Goal: Task Accomplishment & Management: Manage account settings

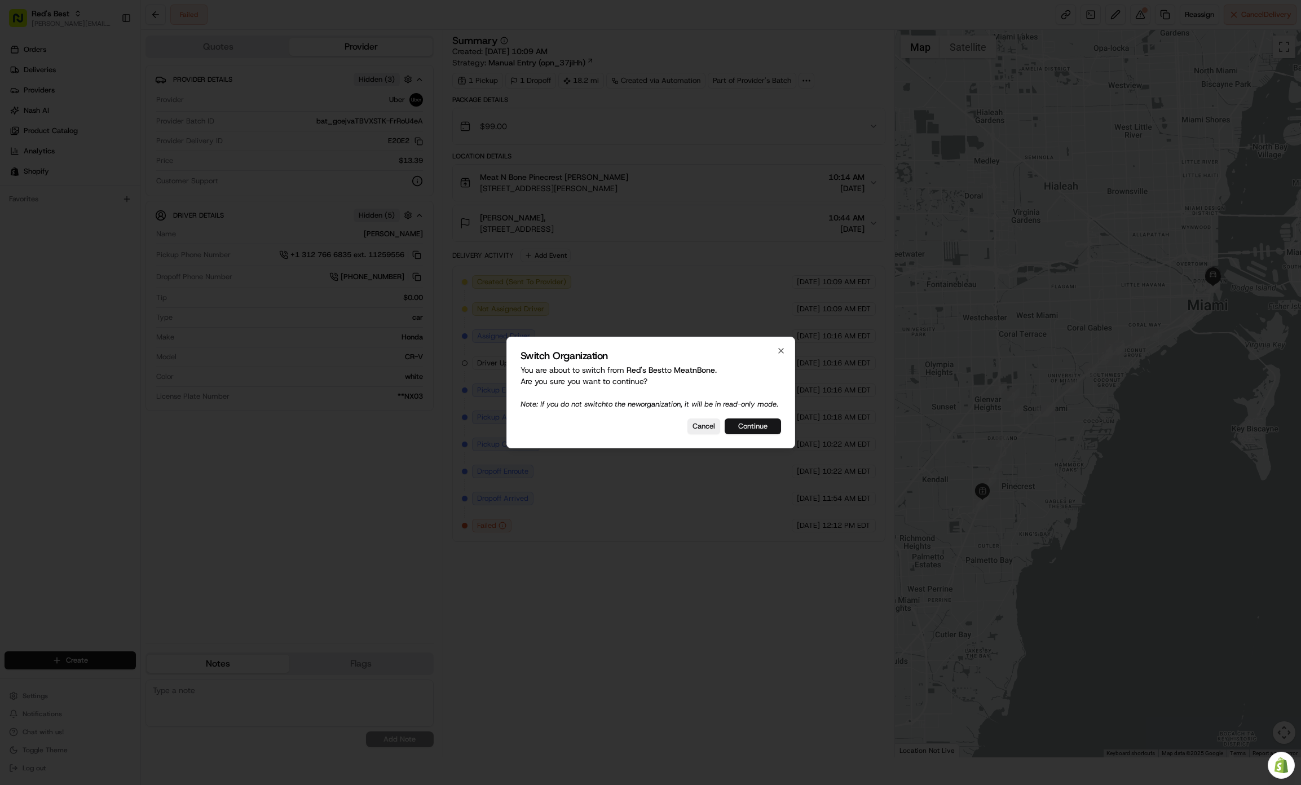
click at [762, 423] on button "Continue" at bounding box center [753, 426] width 56 height 16
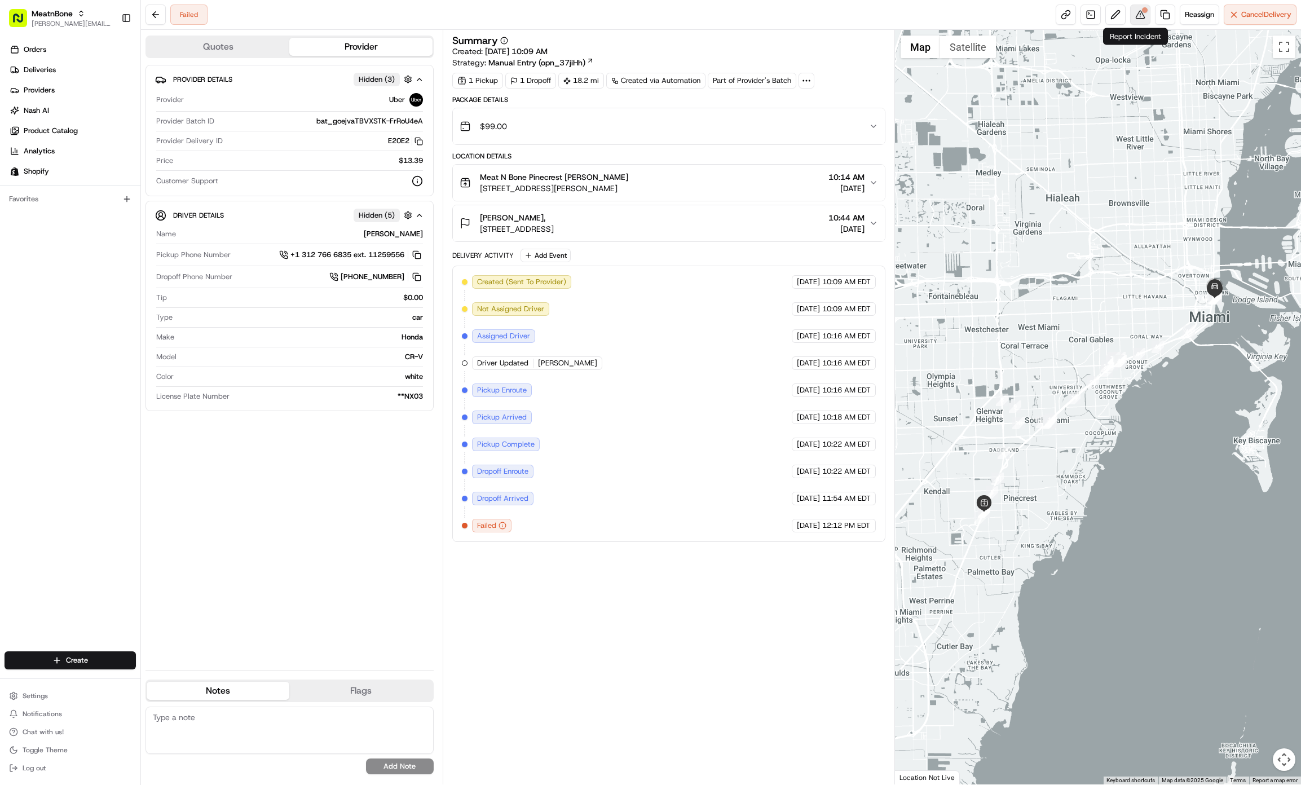
click at [1144, 17] on button at bounding box center [1140, 15] width 20 height 20
drag, startPoint x: 510, startPoint y: 126, endPoint x: 479, endPoint y: 127, distance: 31.0
click at [479, 127] on div "$99.00" at bounding box center [664, 126] width 409 height 23
copy span "$99.00"
click at [554, 217] on div "[PERSON_NAME]," at bounding box center [517, 217] width 74 height 11
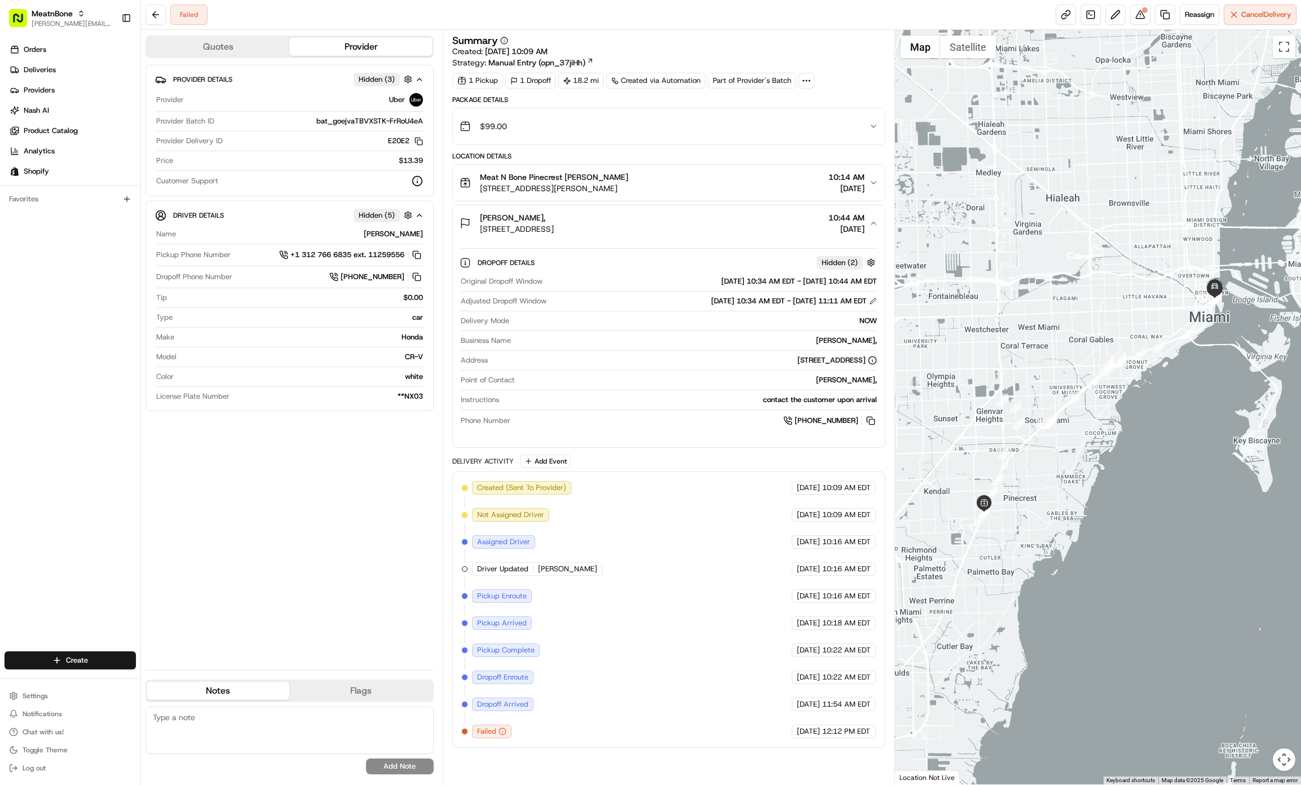
drag, startPoint x: 550, startPoint y: 222, endPoint x: 482, endPoint y: 221, distance: 68.8
click at [482, 221] on span "[PERSON_NAME]," at bounding box center [512, 217] width 65 height 11
copy span "[PERSON_NAME]"
click at [811, 82] on icon at bounding box center [806, 81] width 10 height 10
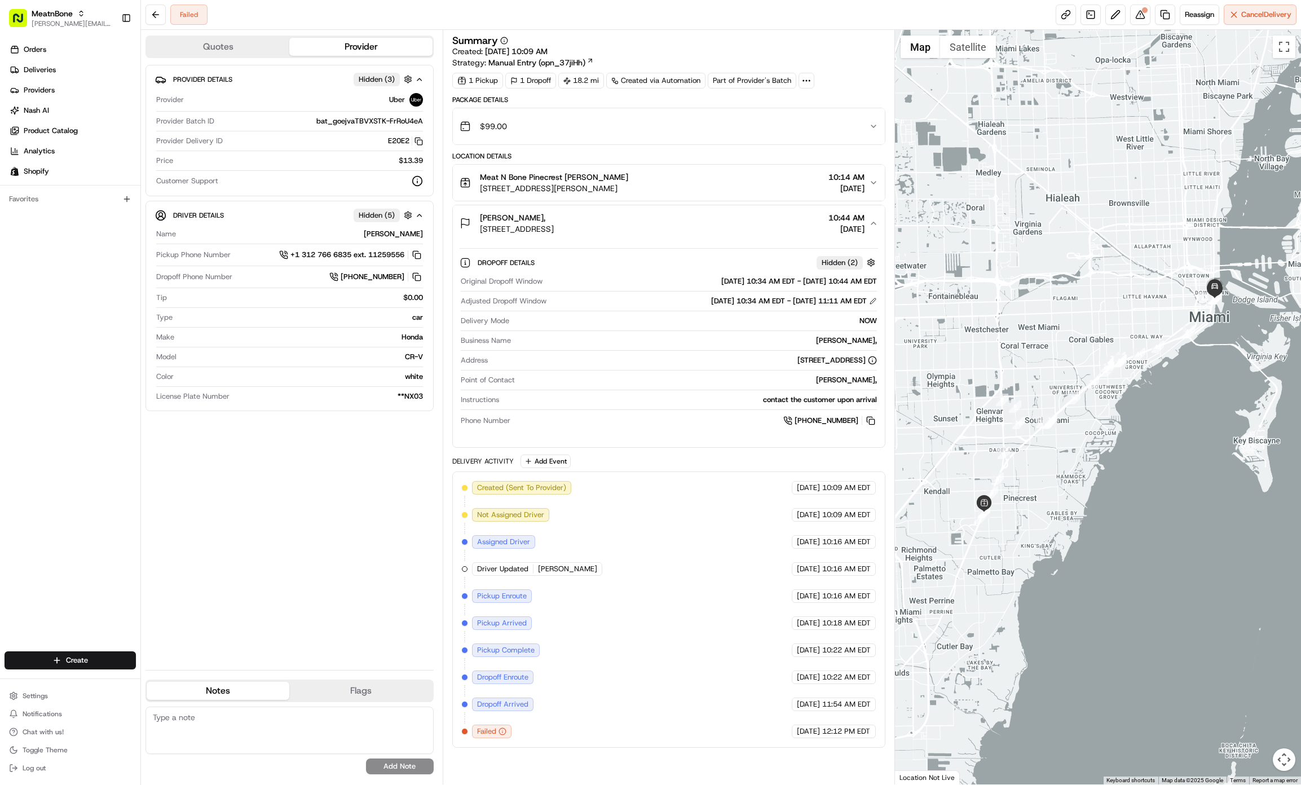
click at [707, 227] on div "[PERSON_NAME], [STREET_ADDRESS] 10:44 AM [DATE]" at bounding box center [664, 223] width 409 height 23
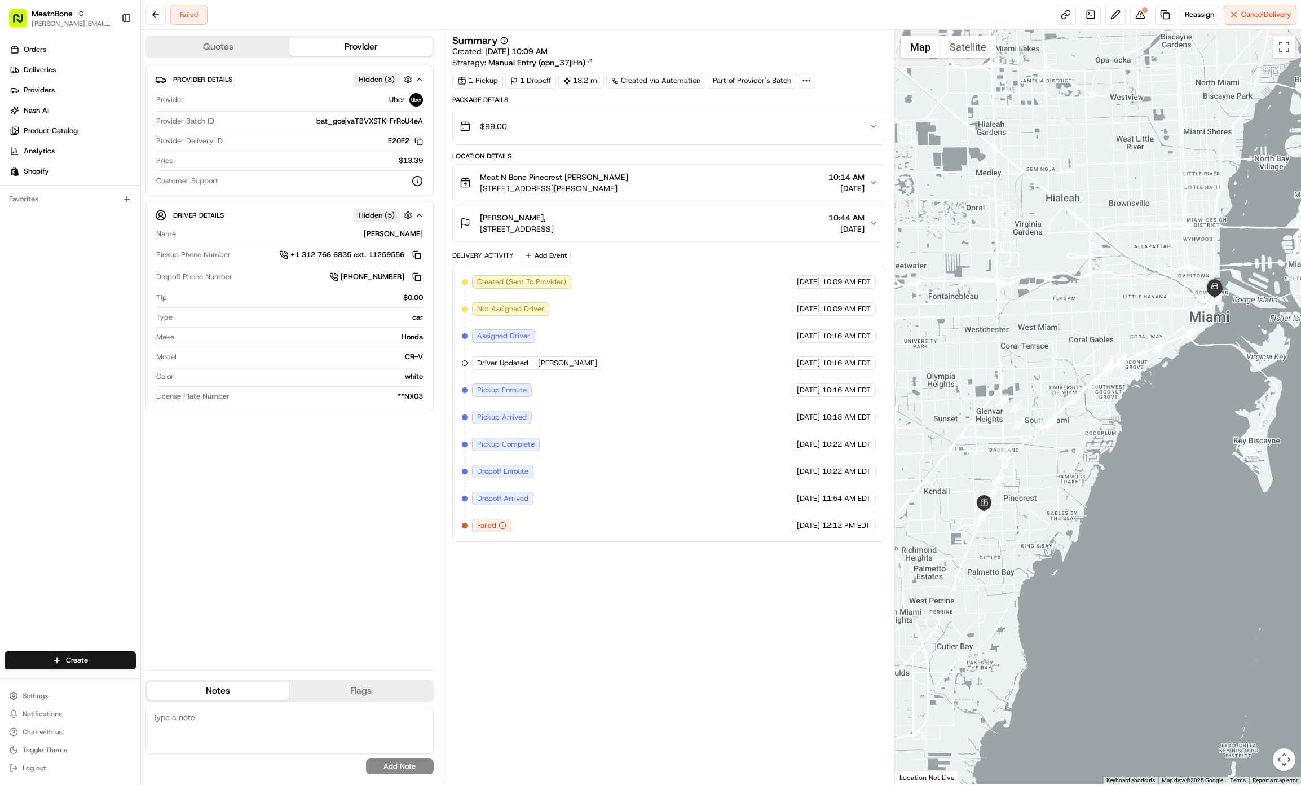
click at [707, 227] on div "[PERSON_NAME], [STREET_ADDRESS] 10:44 AM [DATE]" at bounding box center [664, 223] width 409 height 23
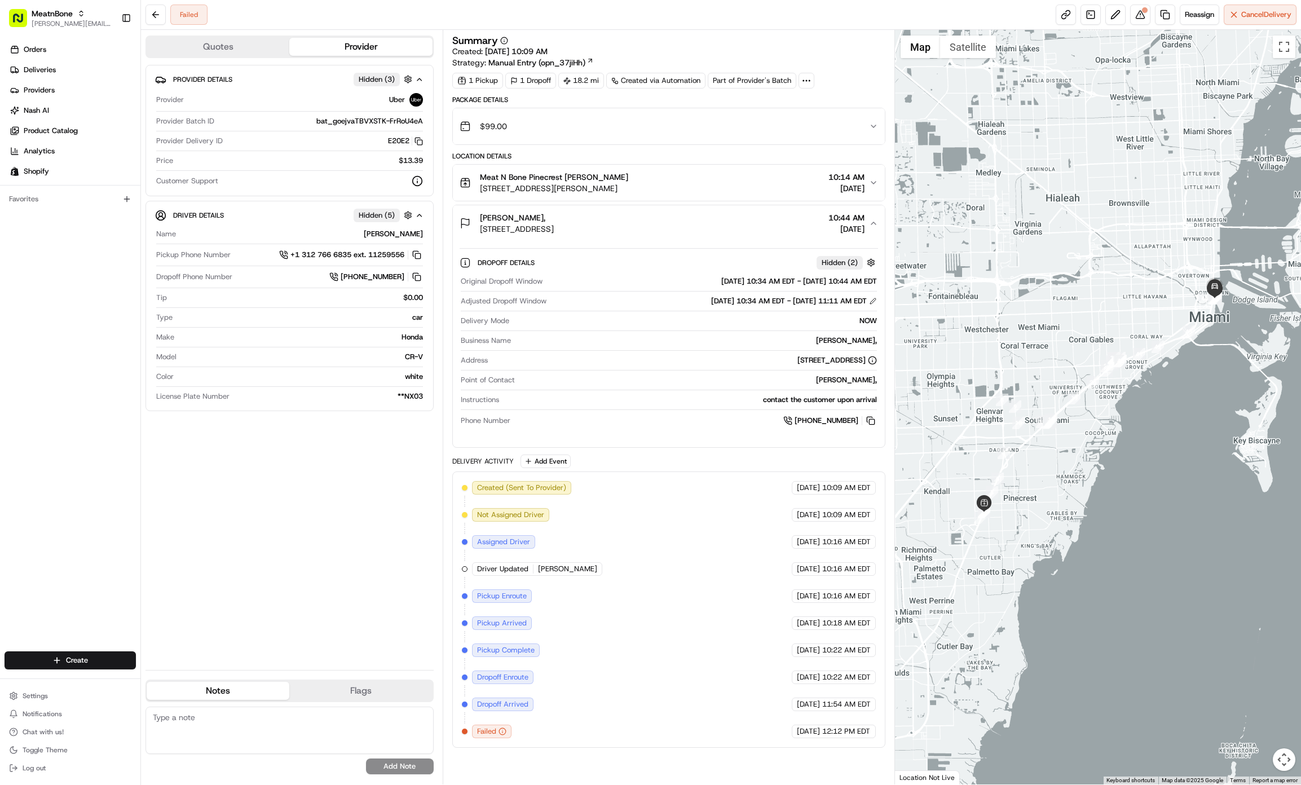
click at [728, 175] on div "Meat N Bone Pinecrest [PERSON_NAME] [STREET_ADDRESS][PERSON_NAME] 10:14 AM [DAT…" at bounding box center [664, 182] width 409 height 23
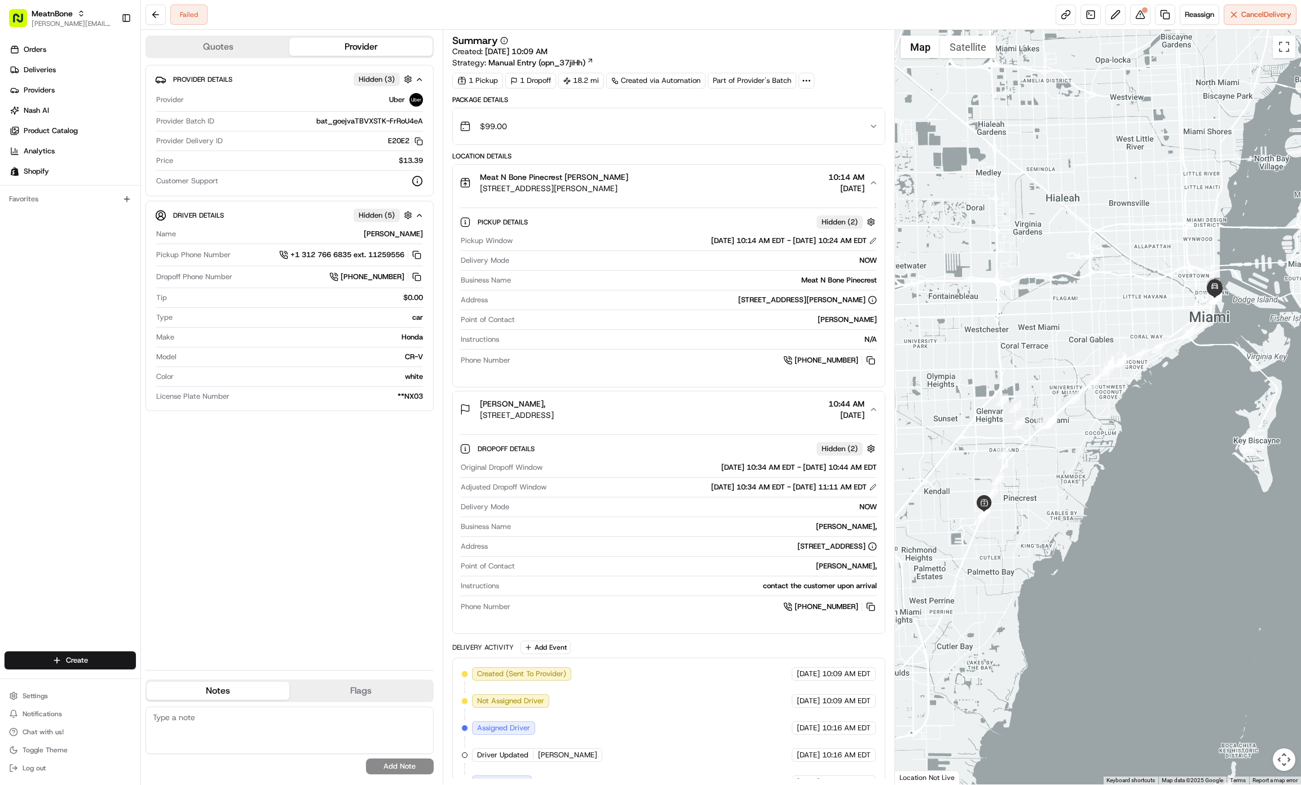
click at [207, 548] on div "Provider Details Hidden ( 3 ) Provider Uber Provider Batch ID bat_goejvaTBVXSTK…" at bounding box center [289, 363] width 288 height 596
click at [90, 71] on link "Deliveries" at bounding box center [73, 70] width 136 height 18
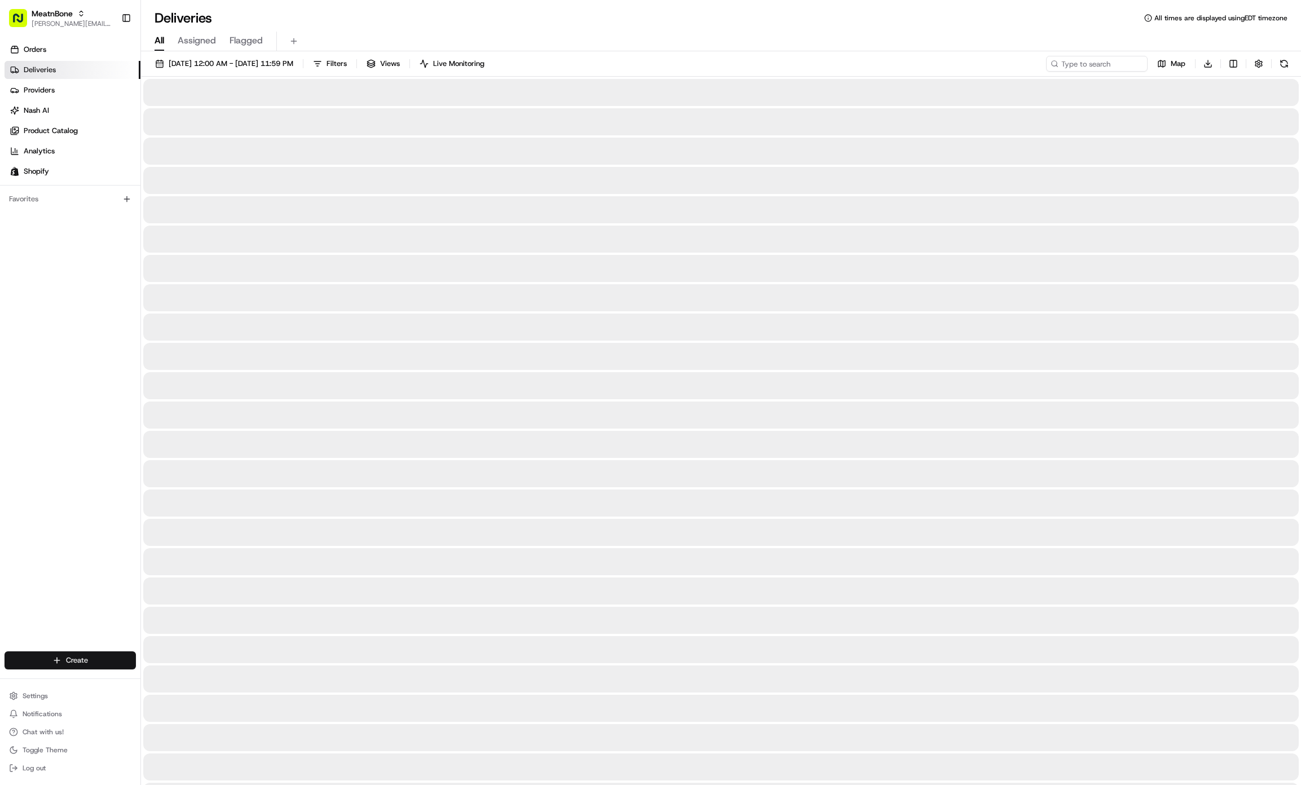
click at [67, 661] on html "MeatnBone [EMAIL_ADDRESS][DOMAIN_NAME] Toggle Sidebar Orders Deliveries Provide…" at bounding box center [650, 392] width 1301 height 785
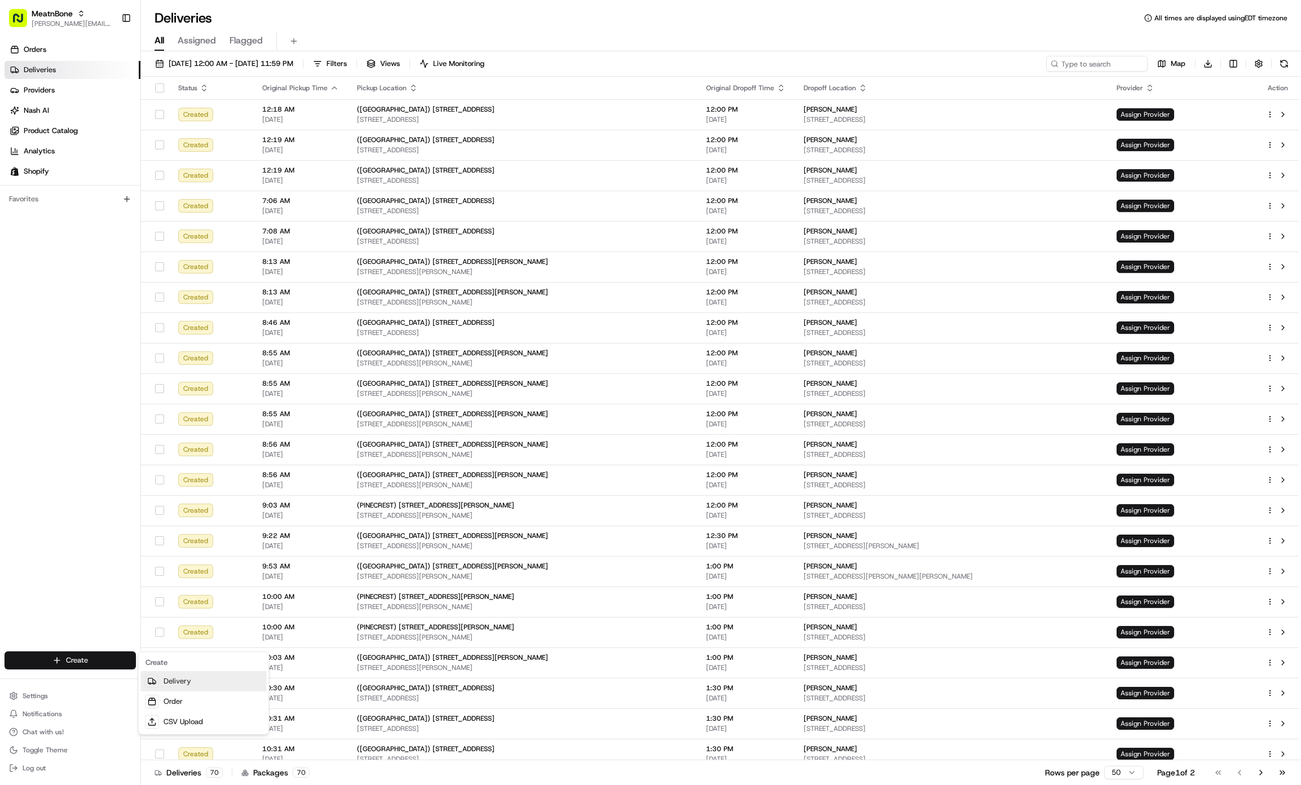
click at [180, 687] on link "Delivery" at bounding box center [204, 681] width 126 height 20
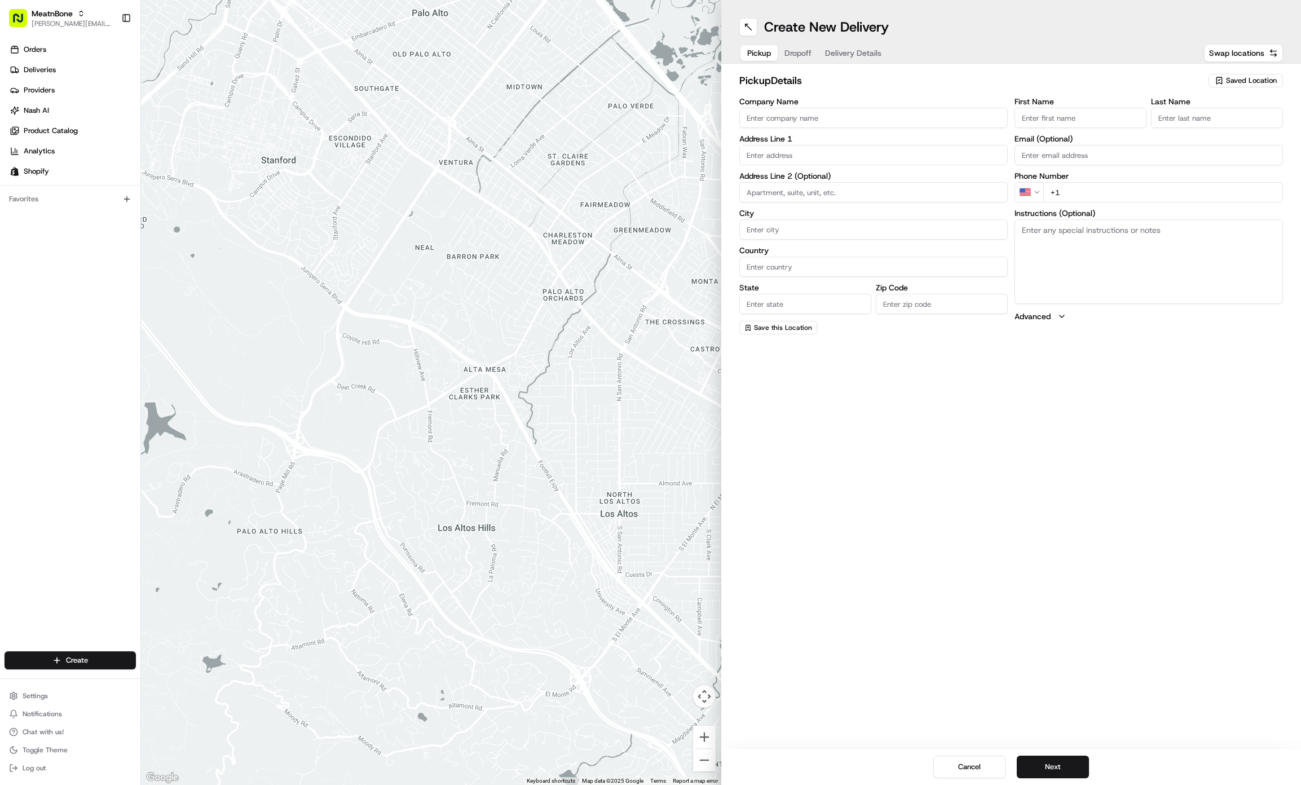
click at [845, 49] on span "Delivery Details" at bounding box center [853, 52] width 56 height 11
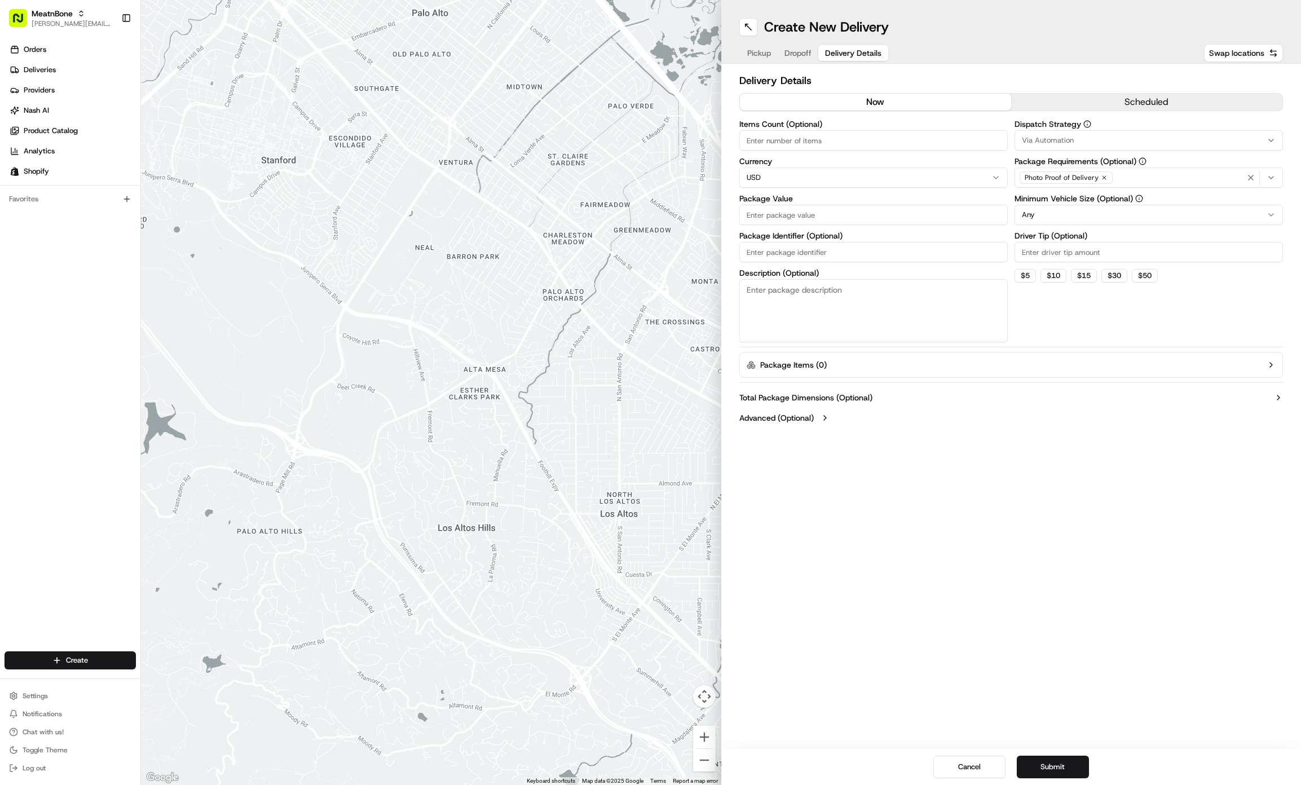
click at [1174, 179] on div "Photo Proof of Delivery" at bounding box center [1148, 177] width 263 height 17
click at [796, 46] on html "MeatnBone [EMAIL_ADDRESS][DOMAIN_NAME] Toggle Sidebar Orders Deliveries Provide…" at bounding box center [650, 392] width 1301 height 785
click at [799, 48] on span "Dropoff" at bounding box center [797, 52] width 27 height 11
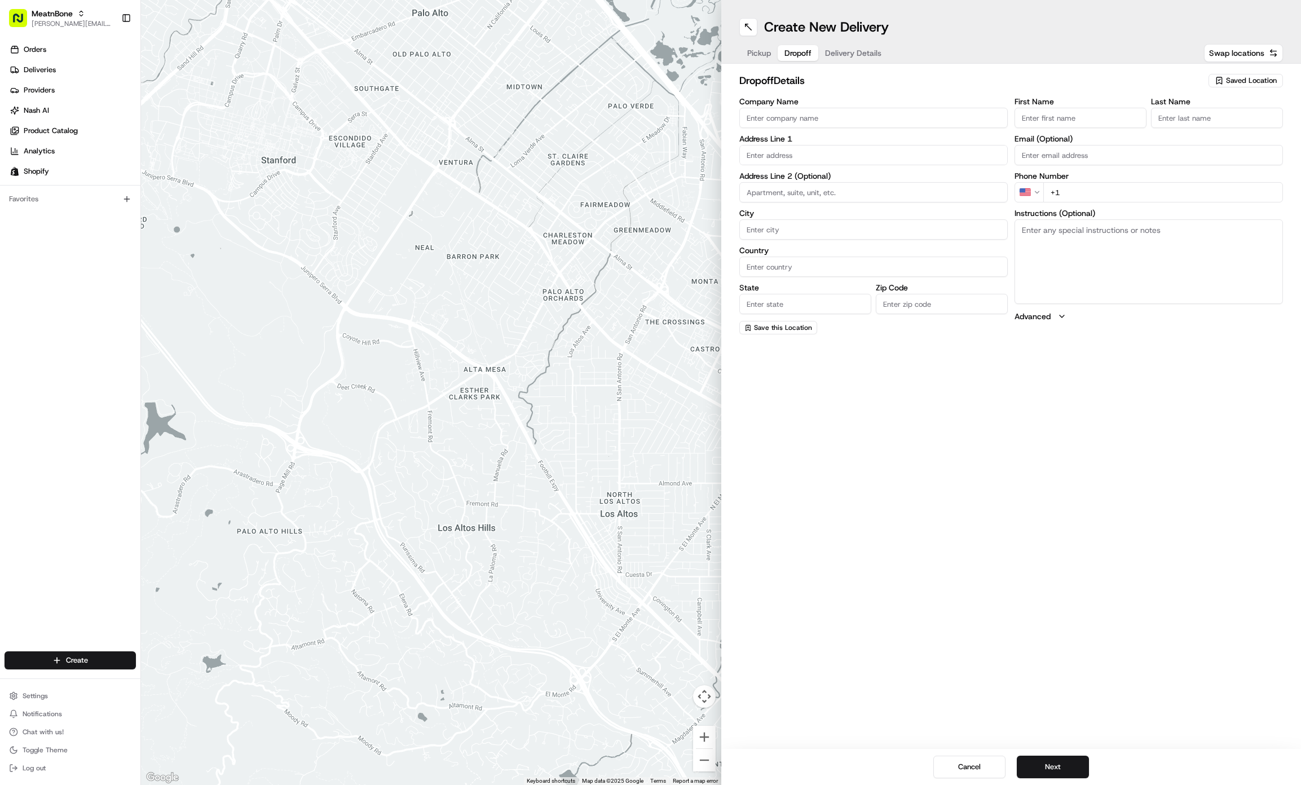
click at [748, 50] on span "Pickup" at bounding box center [759, 52] width 24 height 11
click at [88, 72] on link "Deliveries" at bounding box center [73, 70] width 136 height 18
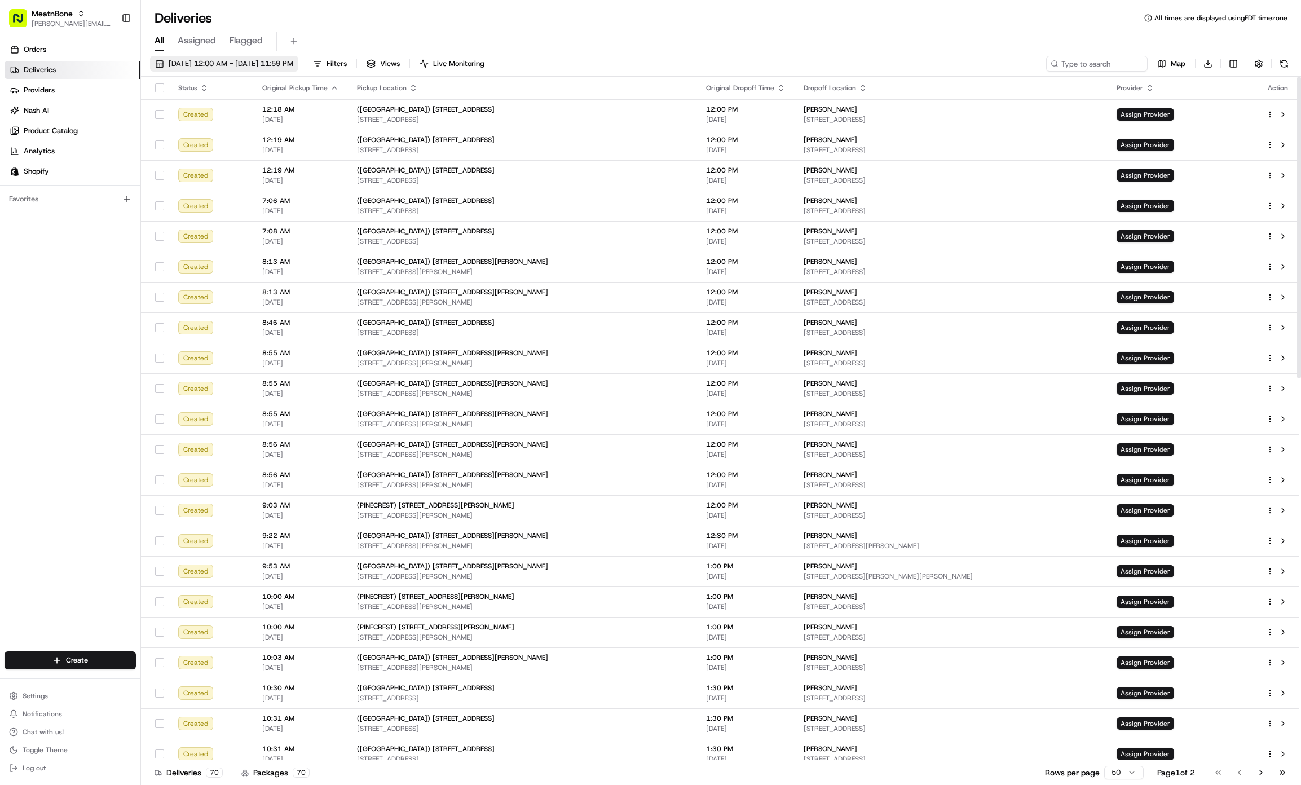
click at [248, 66] on span "[DATE] 12:00 AM - [DATE] 11:59 PM" at bounding box center [231, 64] width 125 height 10
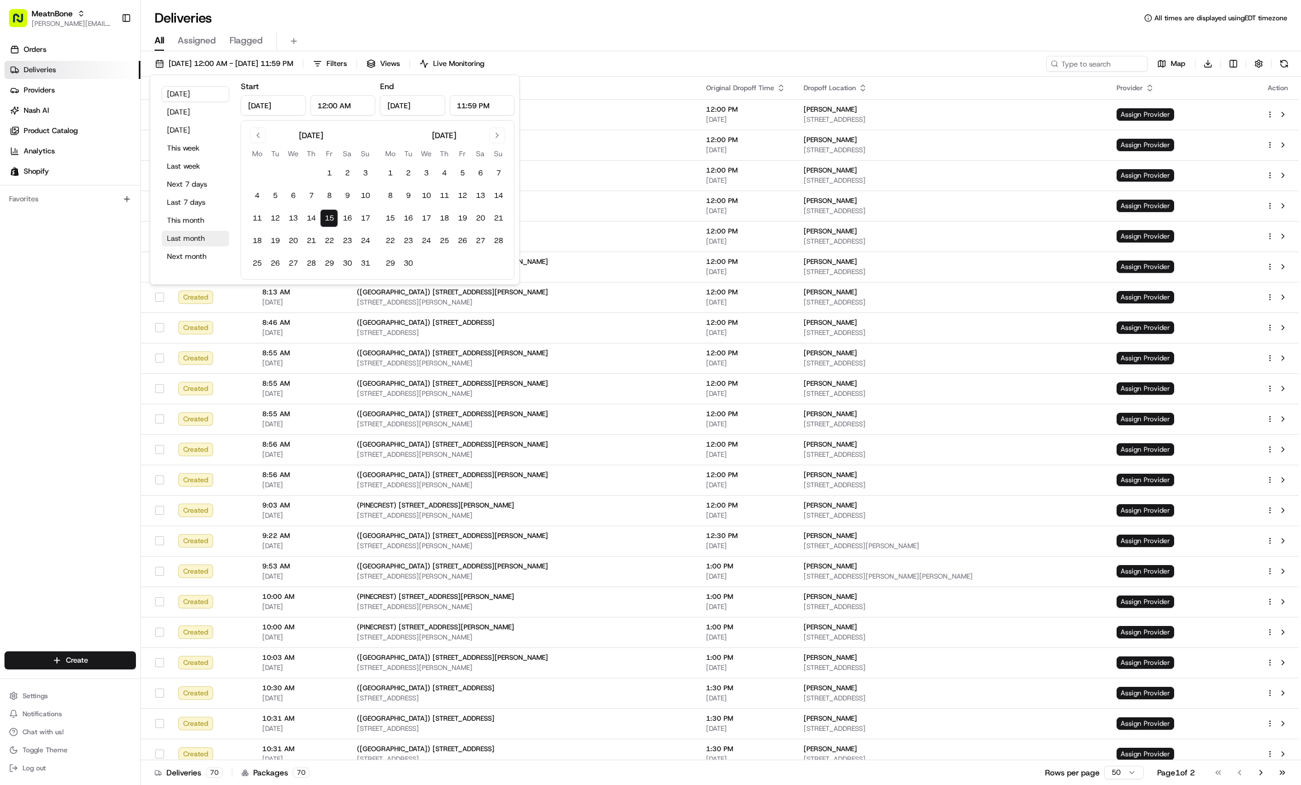
click at [189, 242] on button "Last month" at bounding box center [196, 239] width 68 height 16
type input "[DATE]"
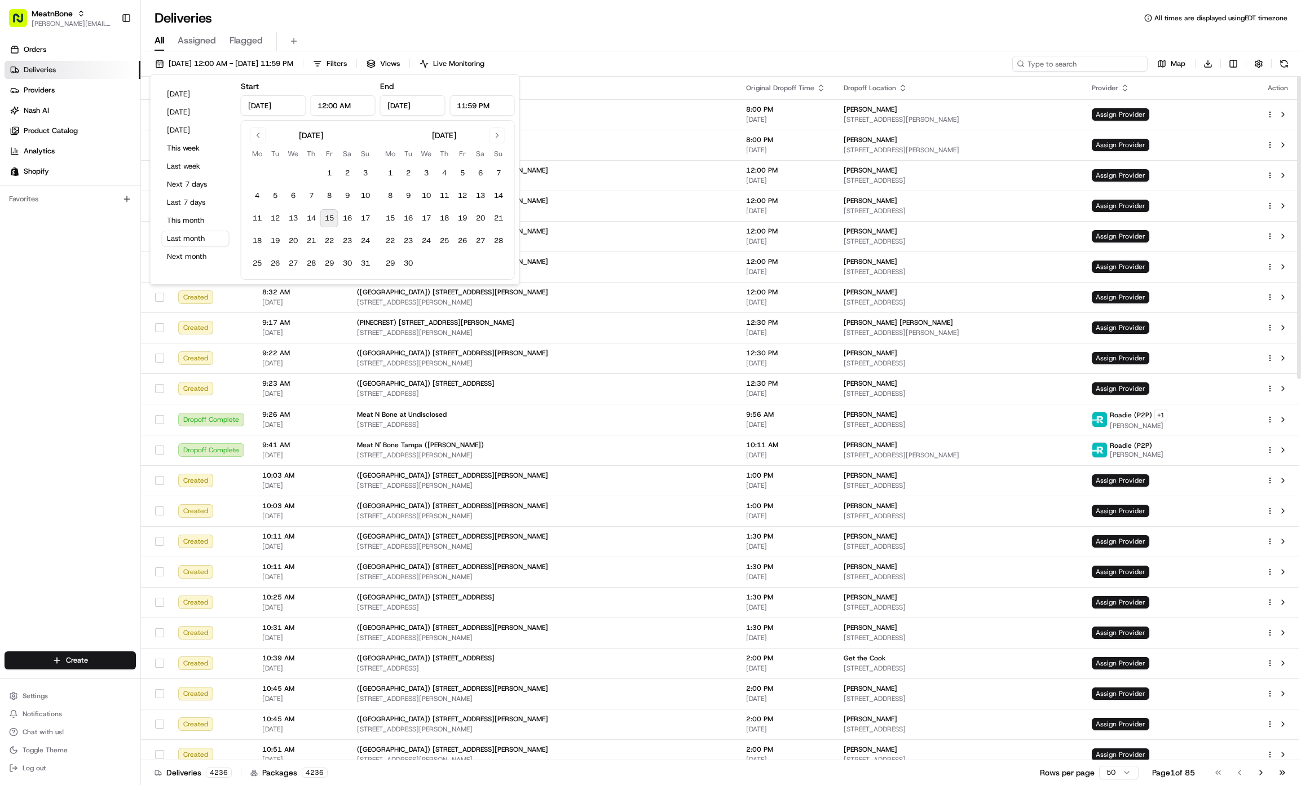
click at [1098, 61] on input at bounding box center [1079, 64] width 135 height 16
paste input "[PERSON_NAME]"
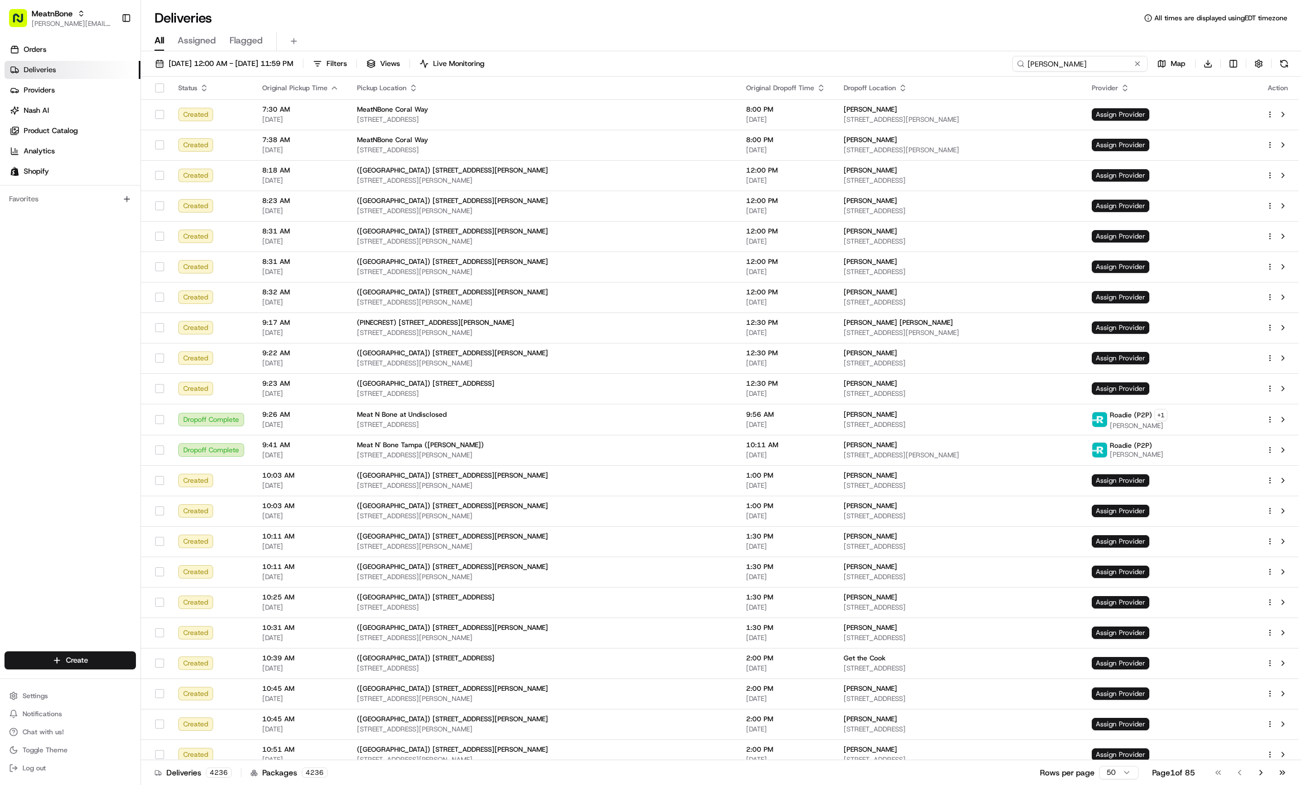
type input "[PERSON_NAME]"
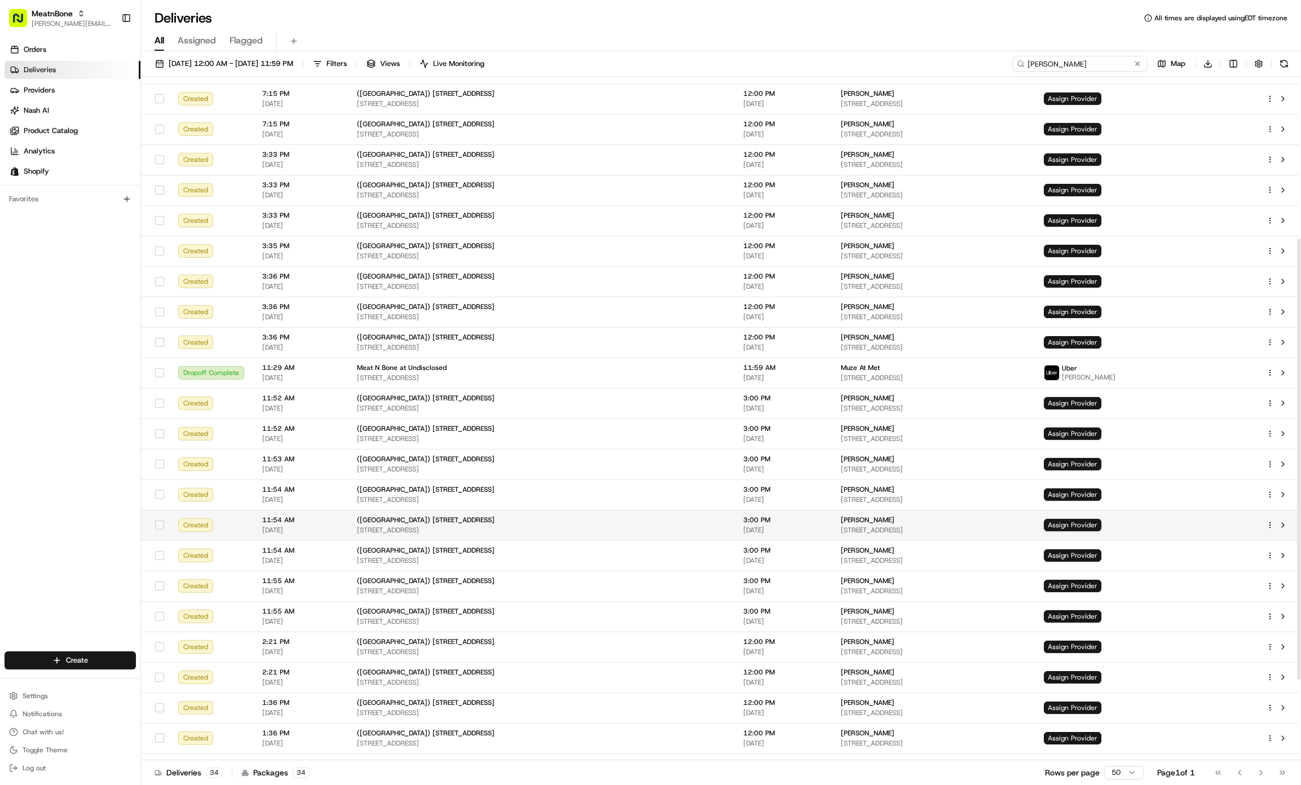
scroll to position [250, 0]
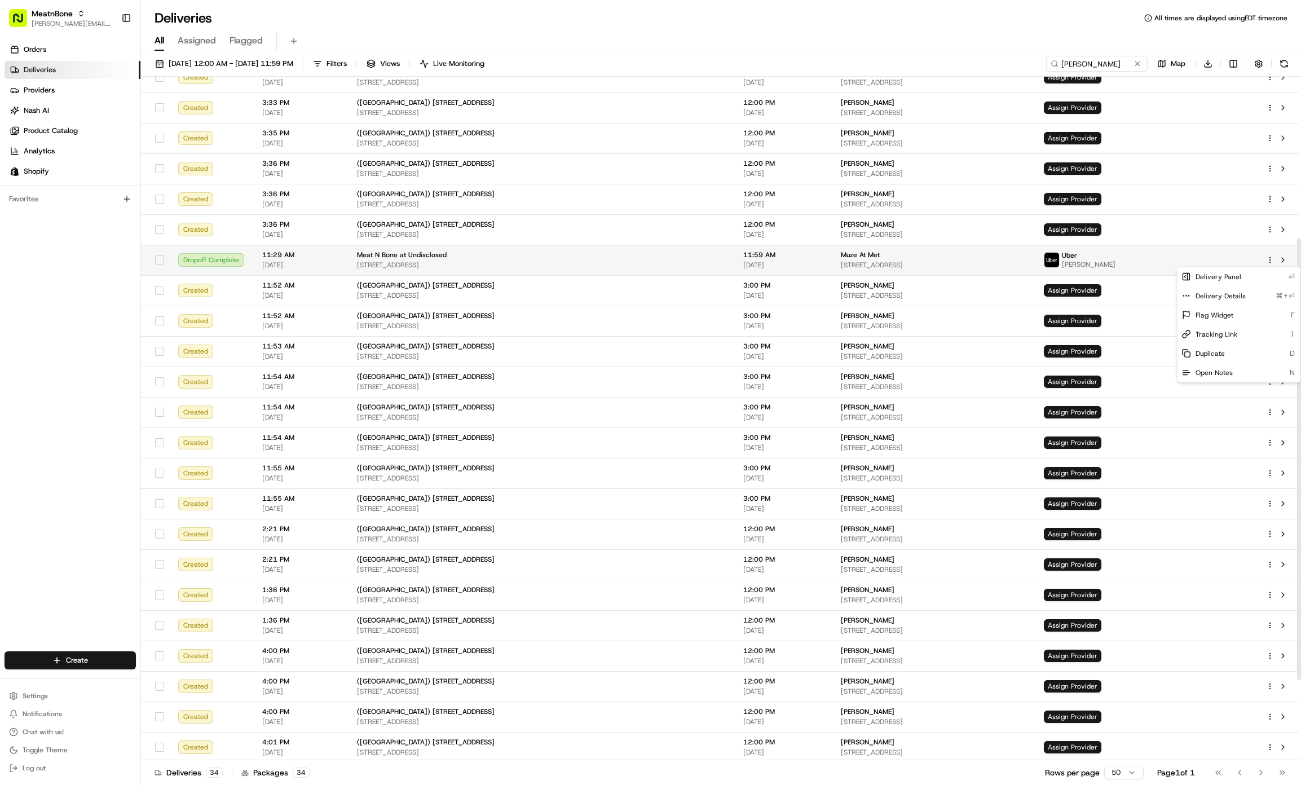
click at [1273, 259] on html "MeatnBone [EMAIL_ADDRESS][DOMAIN_NAME] Toggle Sidebar Orders Deliveries Provide…" at bounding box center [650, 392] width 1301 height 785
click at [1254, 296] on div "Delivery Details ⌘+⏎" at bounding box center [1238, 295] width 123 height 19
click at [73, 17] on html "MeatnBone [EMAIL_ADDRESS][DOMAIN_NAME] Toggle Sidebar Orders Deliveries Provide…" at bounding box center [650, 392] width 1301 height 785
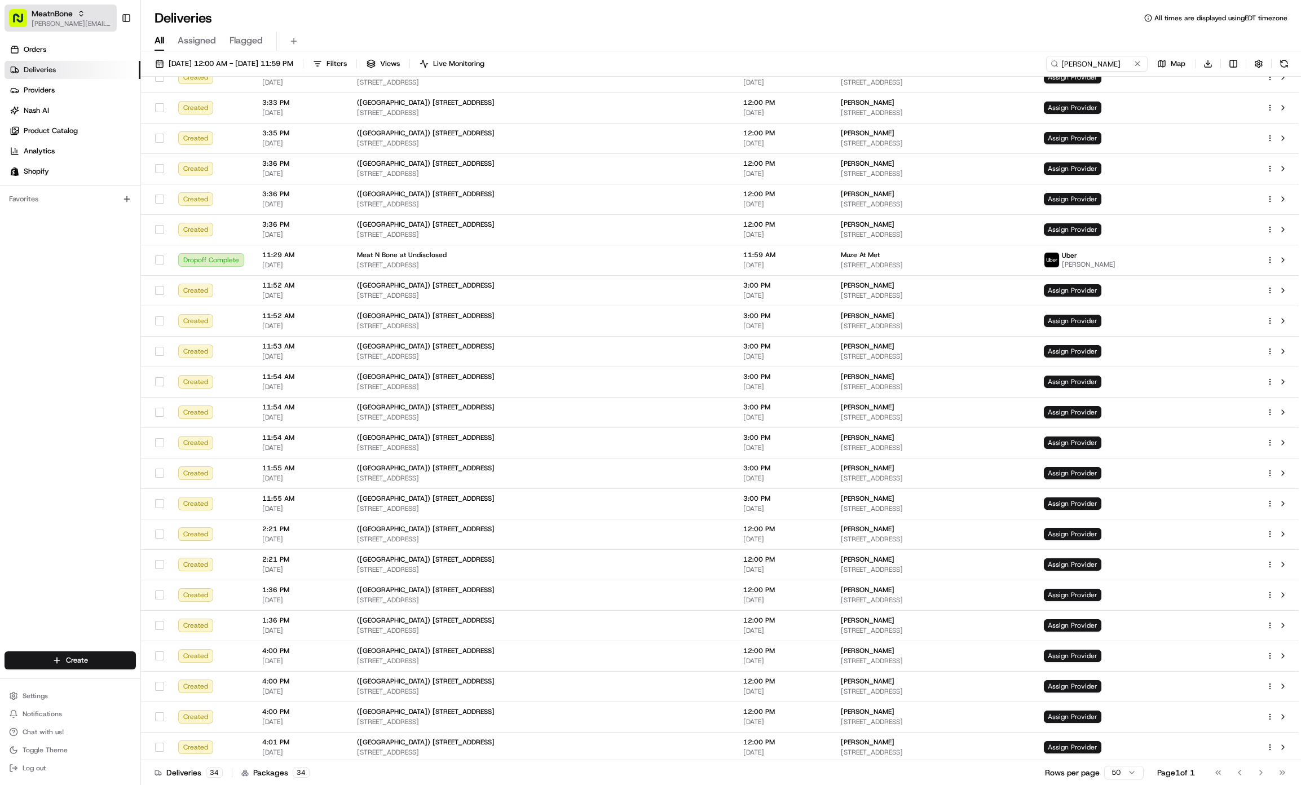
click at [73, 18] on div "MeatnBone" at bounding box center [72, 13] width 81 height 11
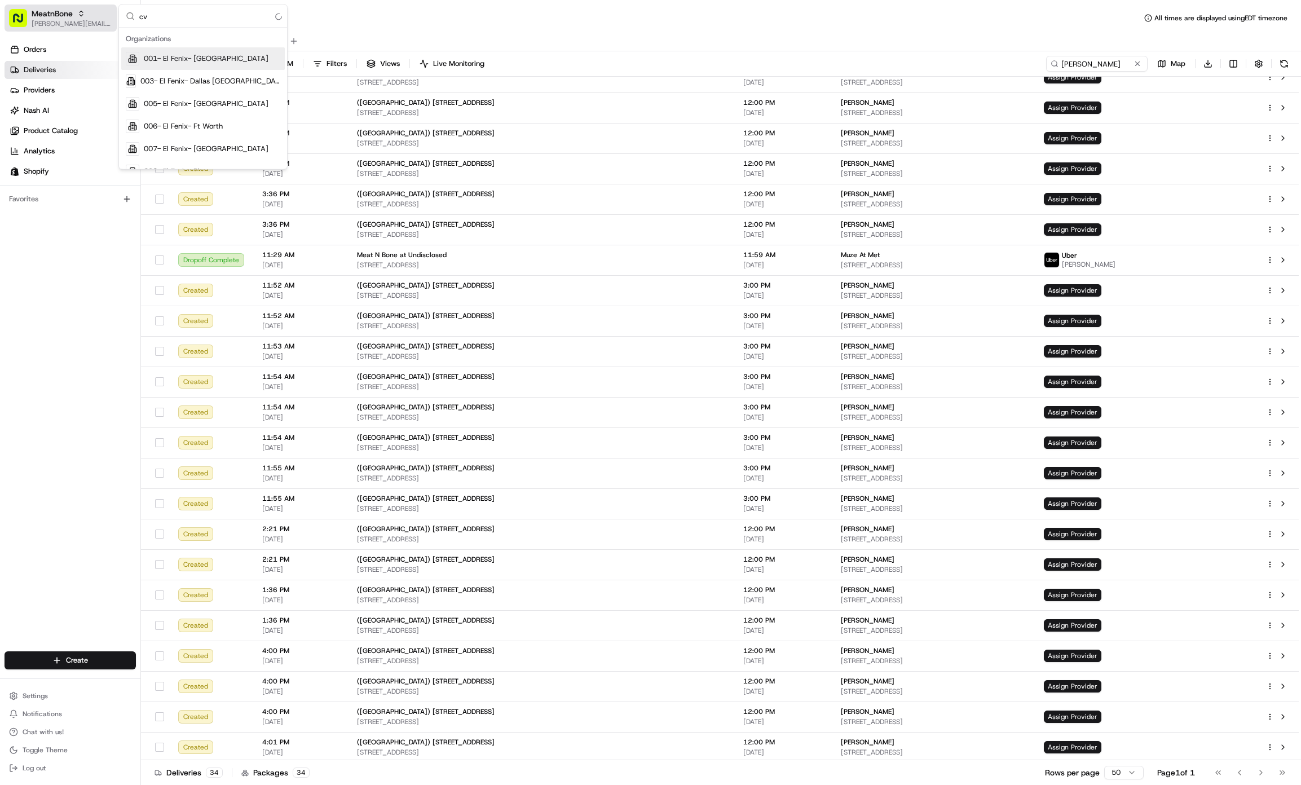
type input "c"
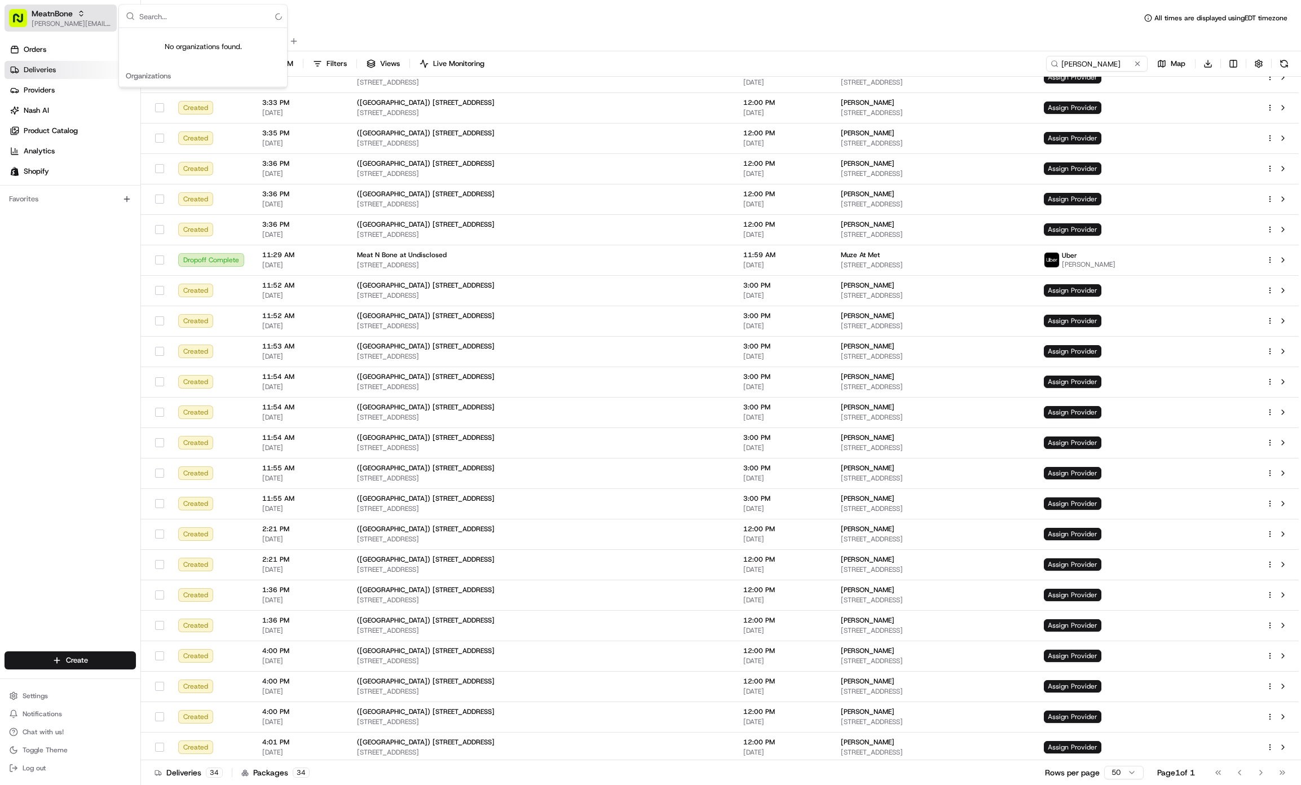
type input "a"
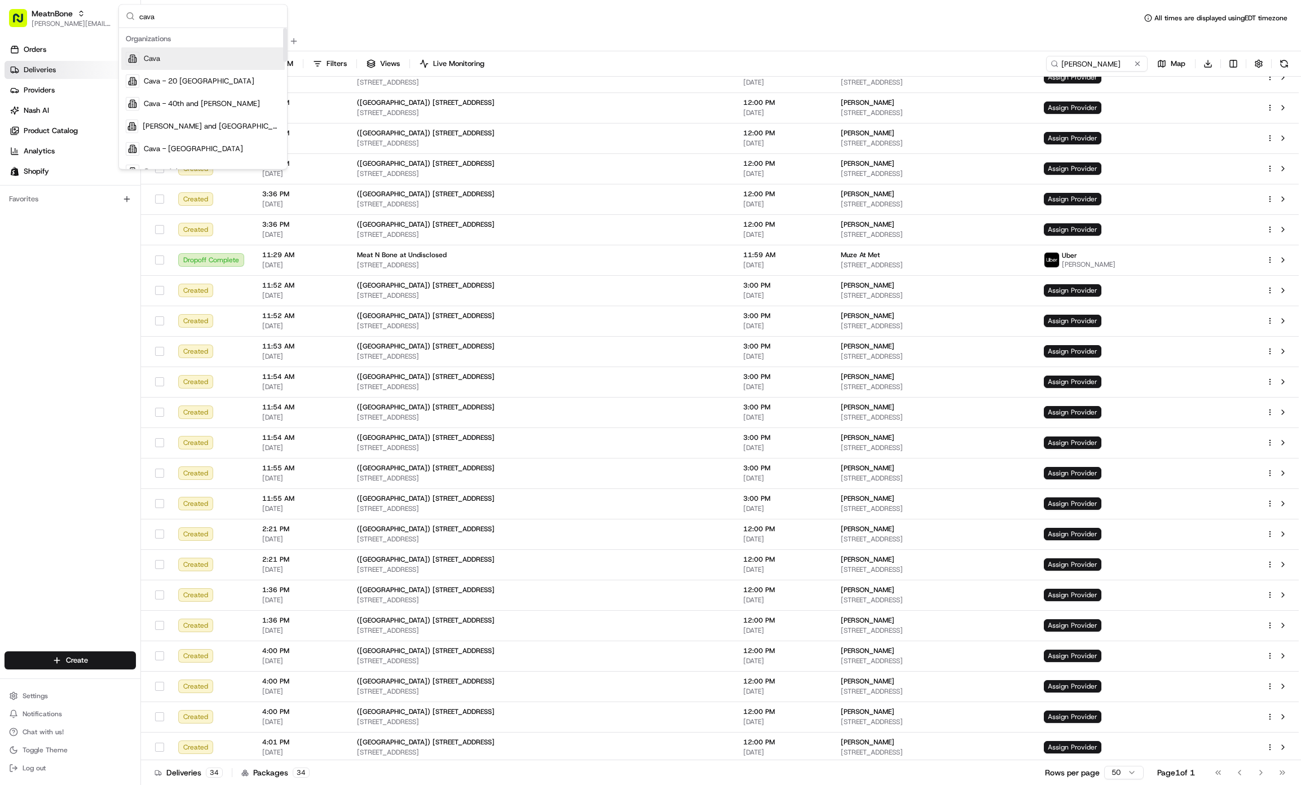
type input "cava"
click at [211, 58] on div "Cava" at bounding box center [203, 58] width 164 height 23
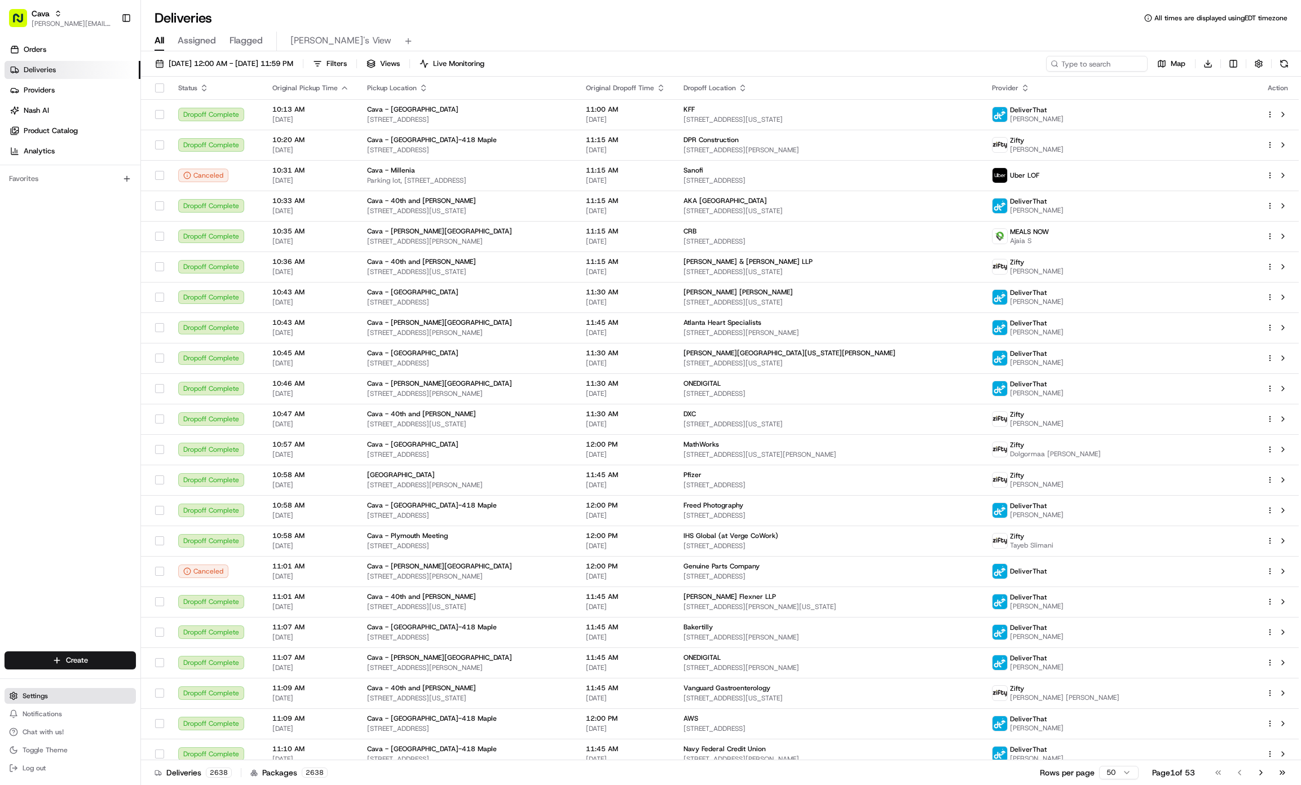
click at [50, 693] on button "Settings" at bounding box center [70, 696] width 131 height 16
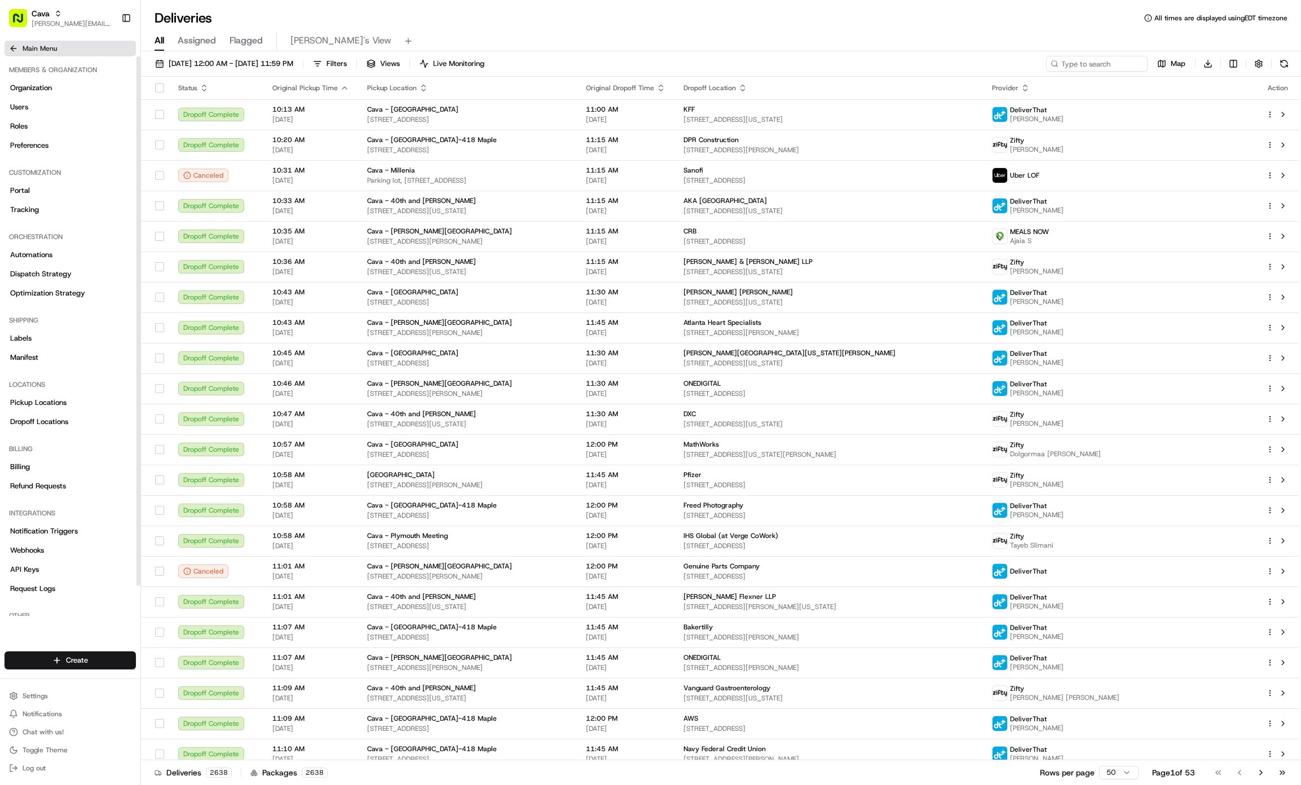
click at [60, 52] on button "Main Menu" at bounding box center [70, 49] width 131 height 16
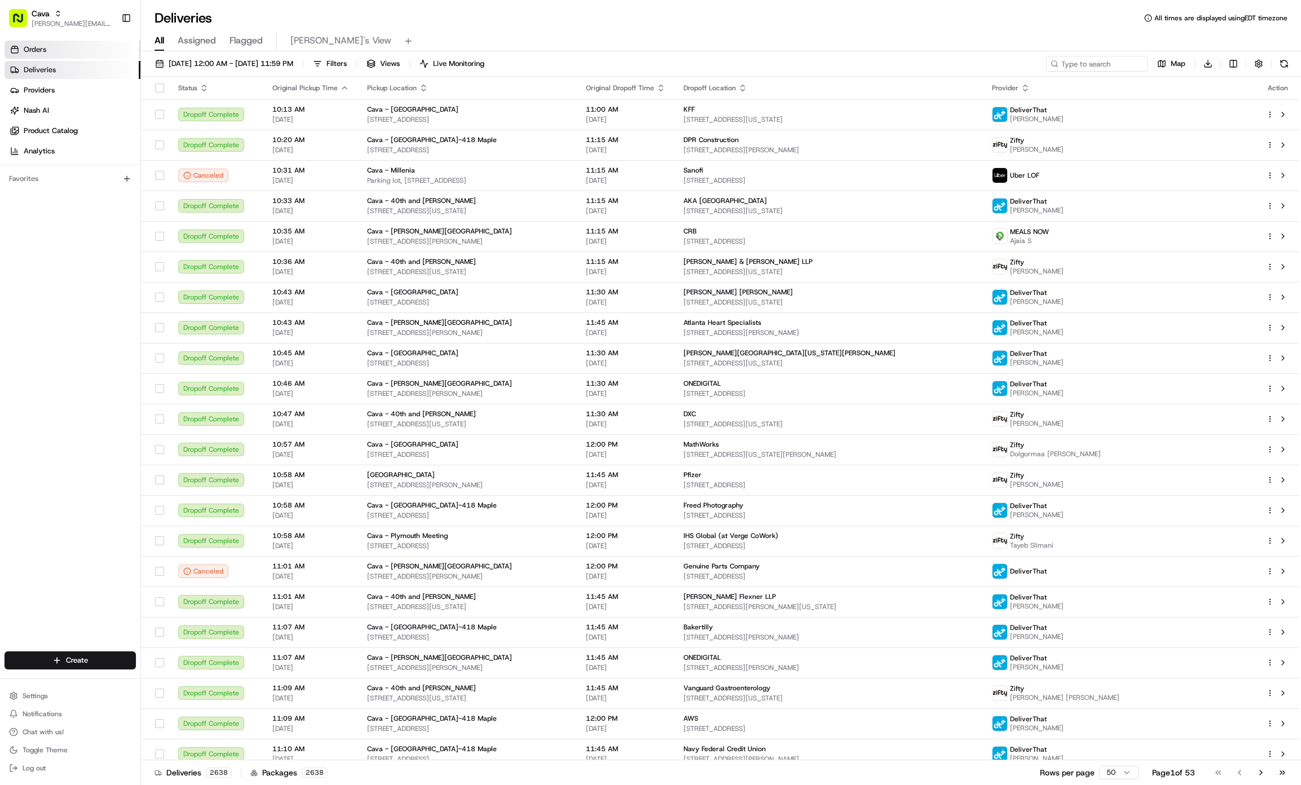
click at [56, 45] on link "Orders" at bounding box center [73, 50] width 136 height 18
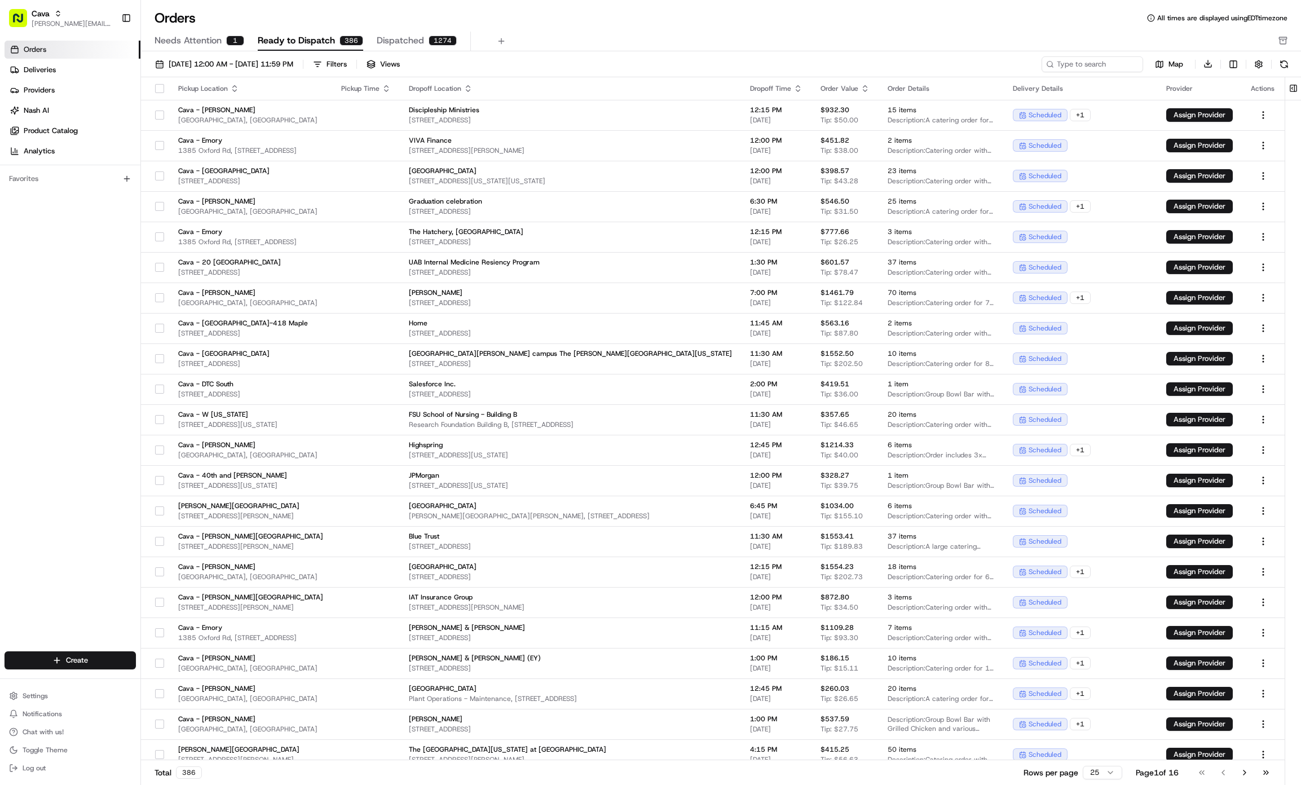
click at [207, 47] on button "Needs Attention 1" at bounding box center [200, 41] width 90 height 19
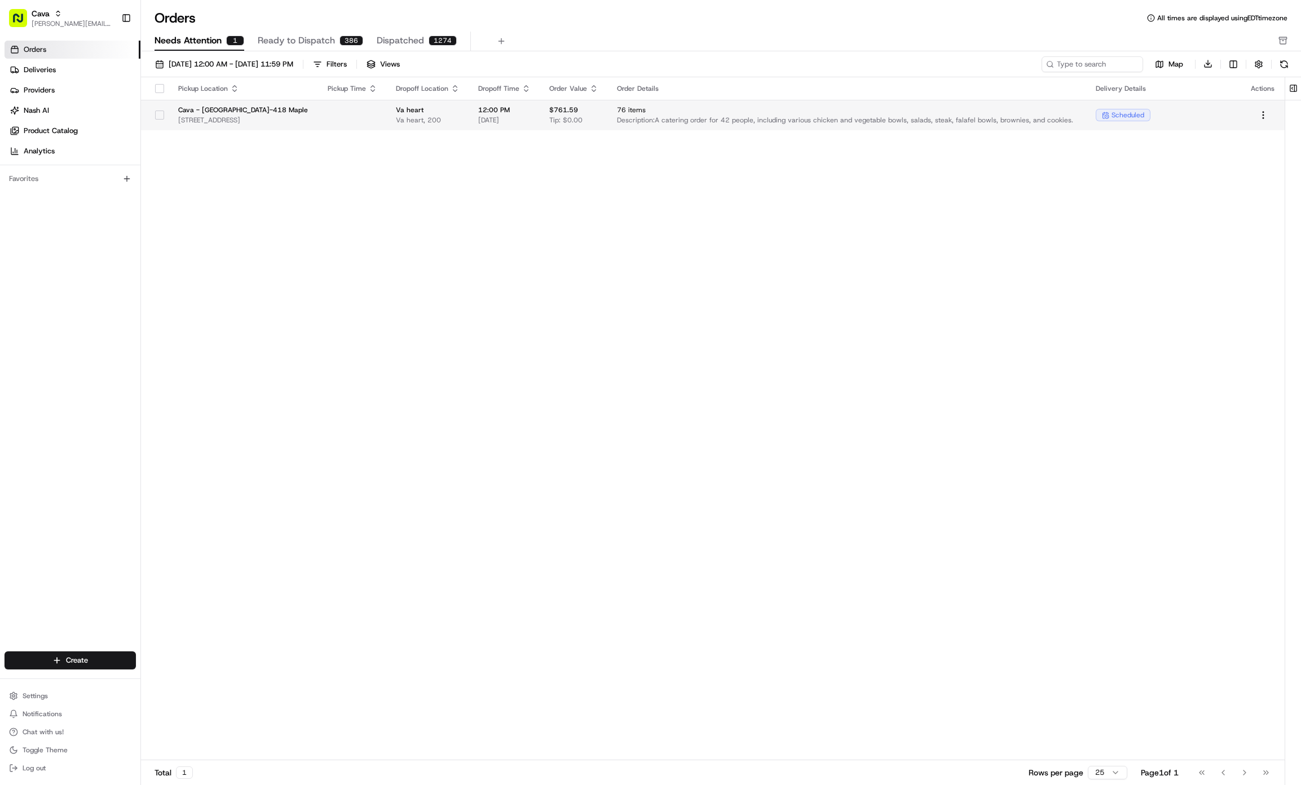
click at [233, 111] on span "Cava - [GEOGRAPHIC_DATA]-418 Maple" at bounding box center [243, 109] width 131 height 9
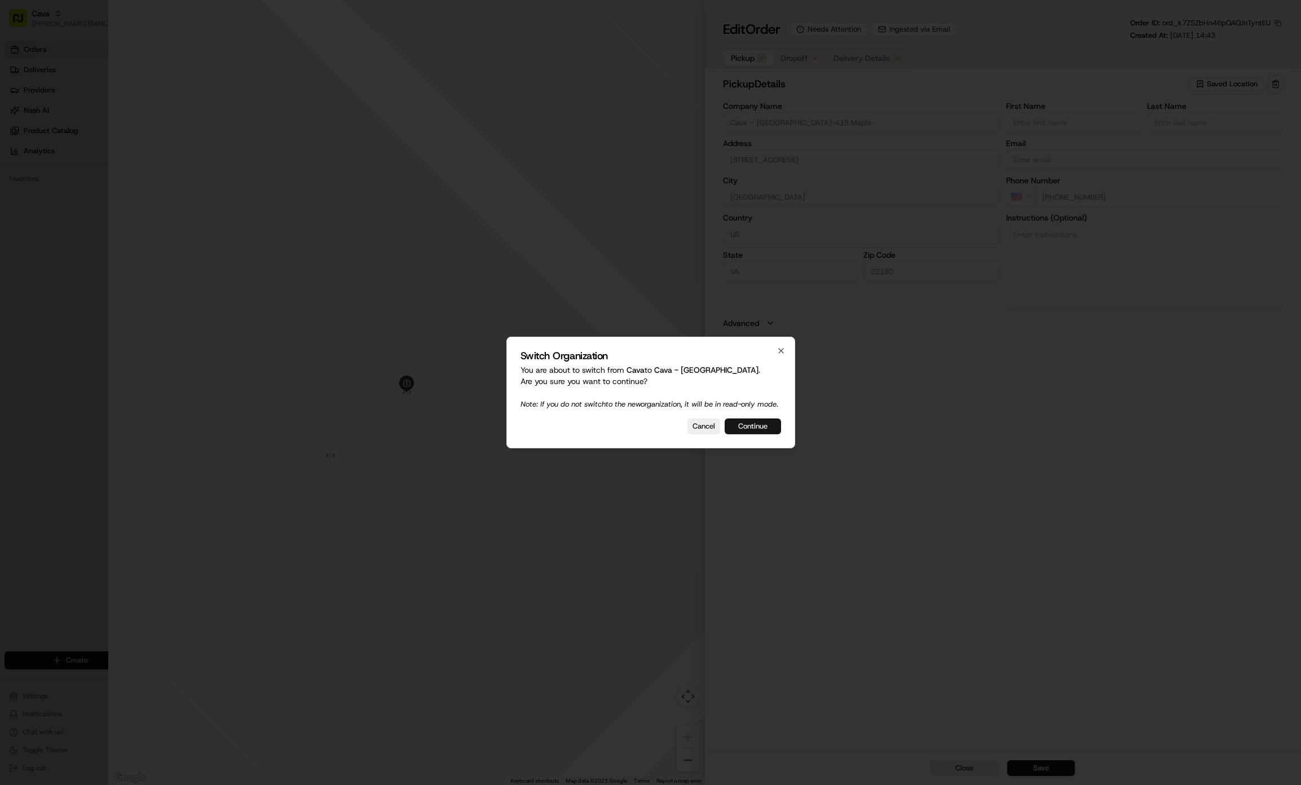
click at [770, 430] on button "Continue" at bounding box center [753, 426] width 56 height 16
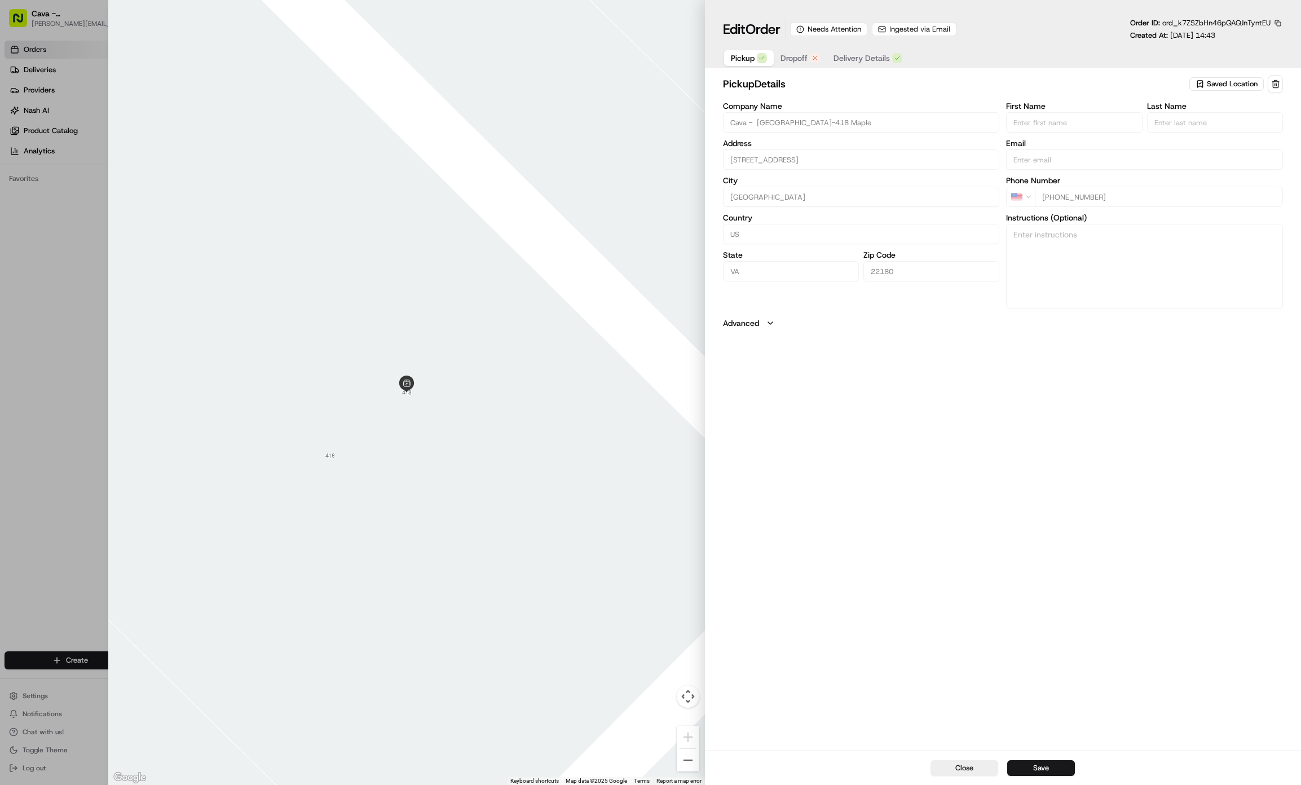
click at [795, 61] on span "Dropoff" at bounding box center [793, 57] width 27 height 11
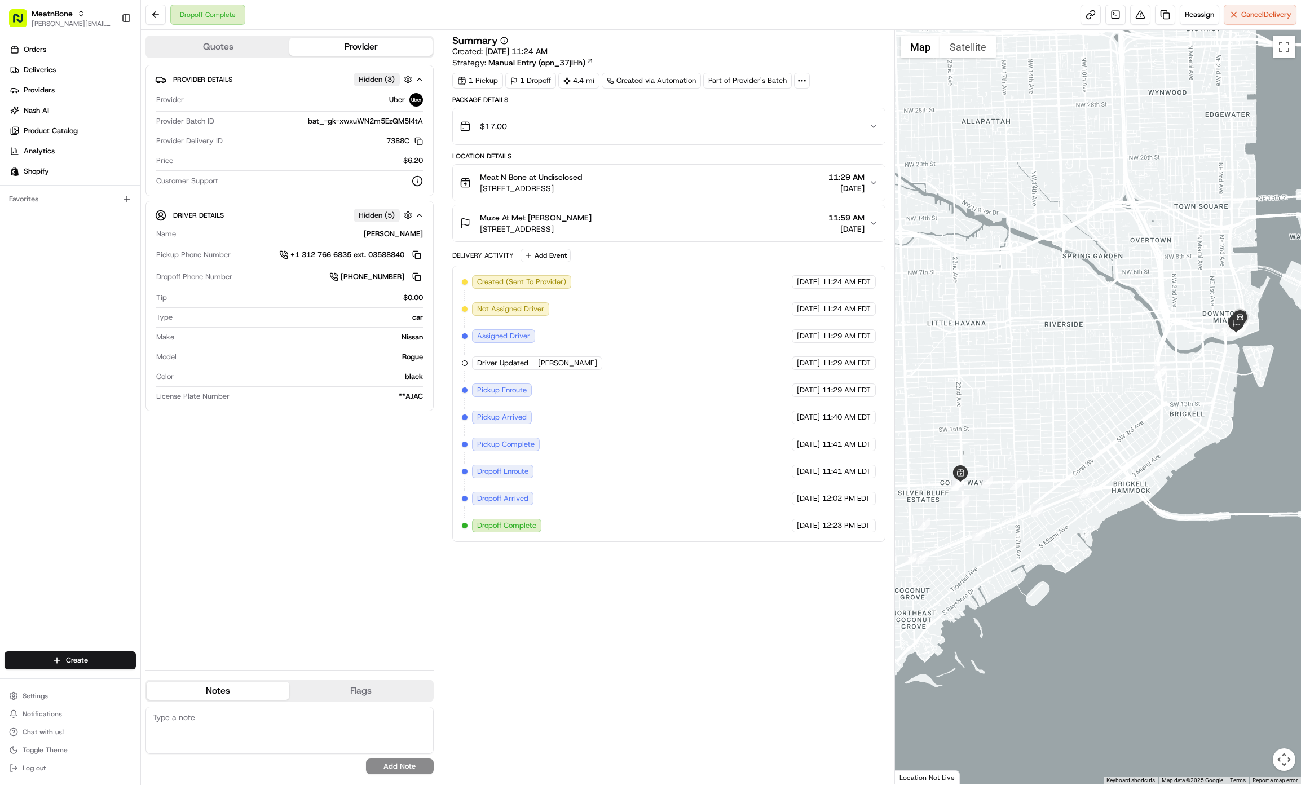
click at [795, 235] on div "Muze At Met Svetlana Kirichenko 340 SE 3rd St #1611, Miami, FL 33131, USA 11:59…" at bounding box center [664, 223] width 409 height 23
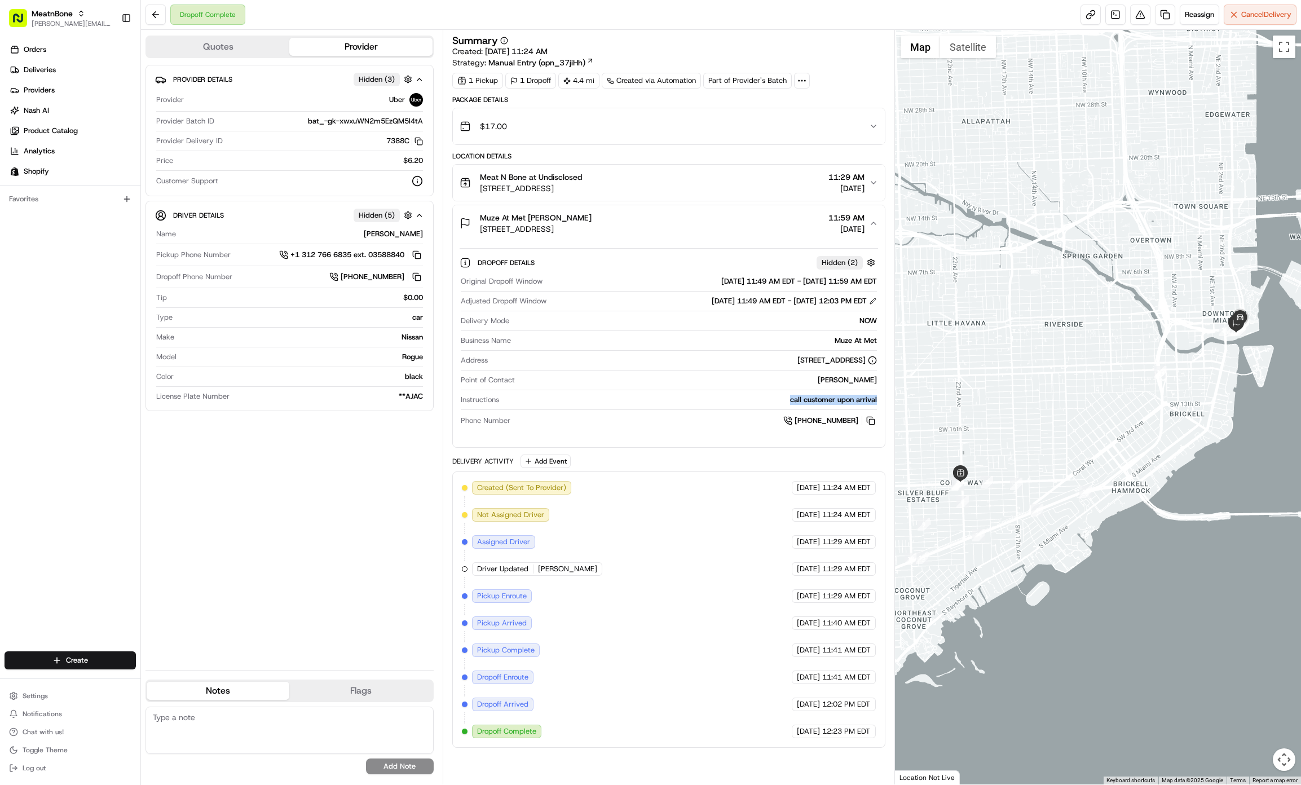
drag, startPoint x: 786, startPoint y: 404, endPoint x: 879, endPoint y: 407, distance: 93.1
click at [879, 407] on div "Dropoff Details Hidden ( 2 ) Original Dropoff Window 07/19/2025 11:49 AM EDT - …" at bounding box center [669, 339] width 432 height 197
copy div "call customer upon arrival"
